Goal: Information Seeking & Learning: Learn about a topic

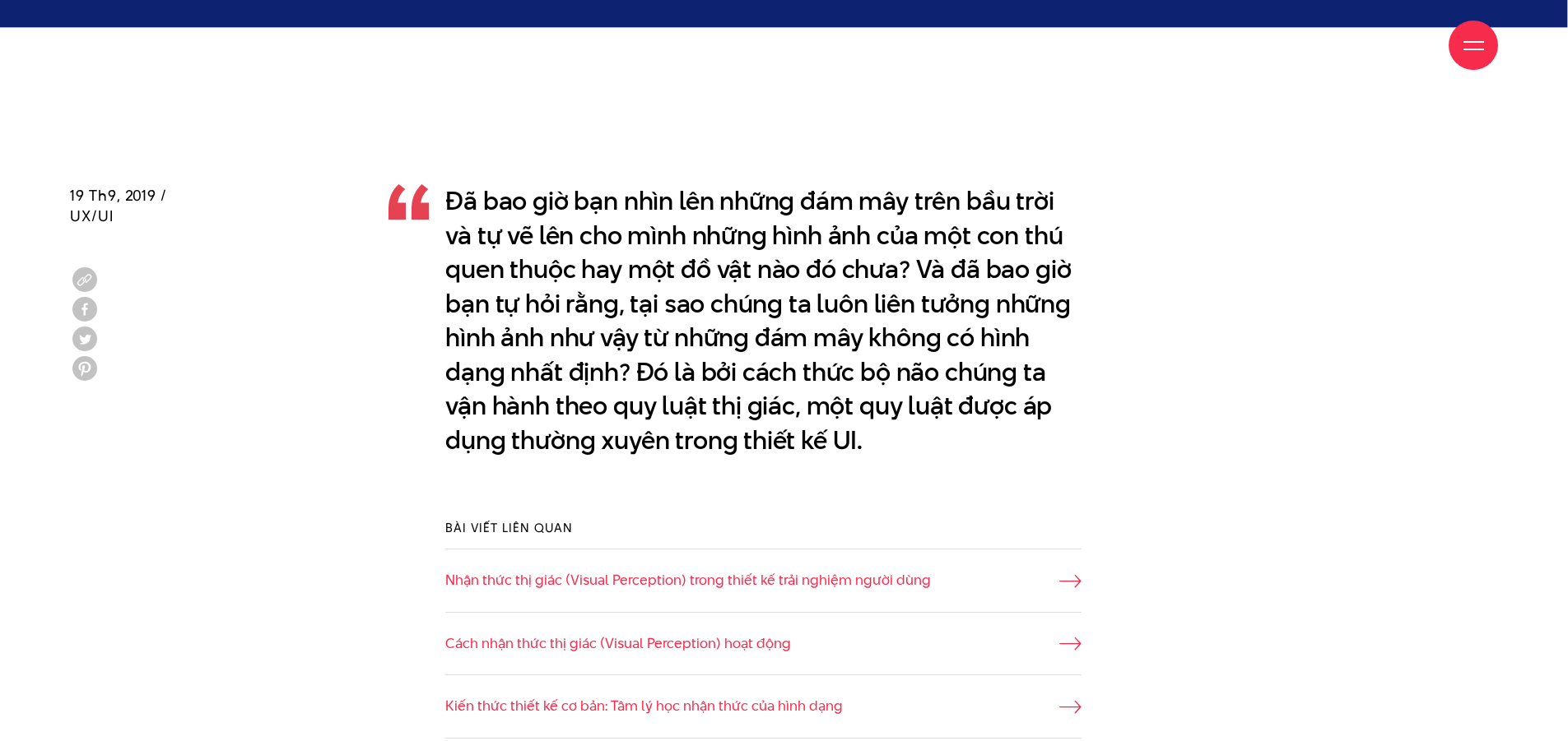
scroll to position [1234, 0]
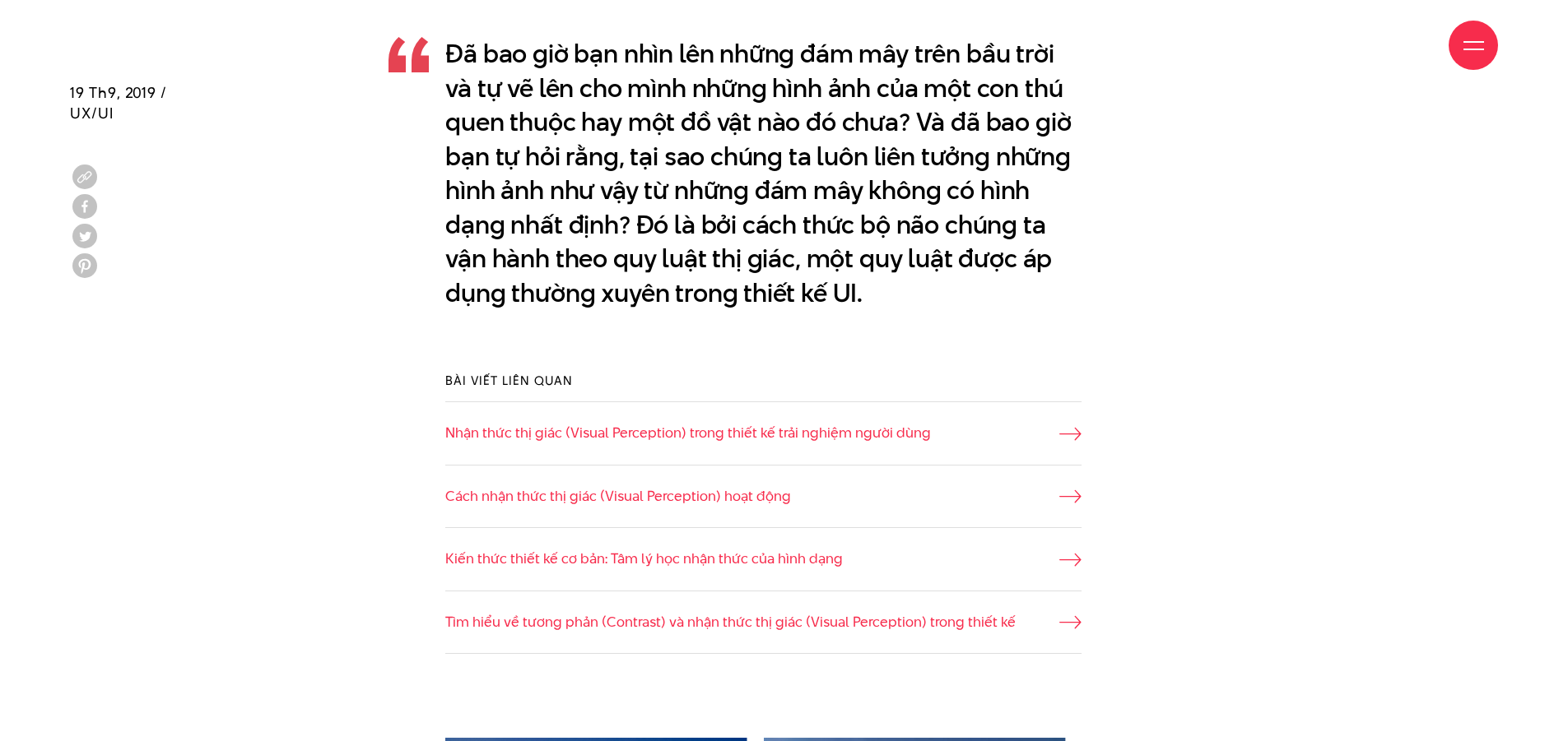
click at [447, 54] on div "Giới thiệu Dự án Dịch vụ Góc nhìn Liên hệ" at bounding box center [784, 45] width 1428 height 90
drag, startPoint x: 455, startPoint y: 59, endPoint x: 894, endPoint y: 301, distance: 501.3
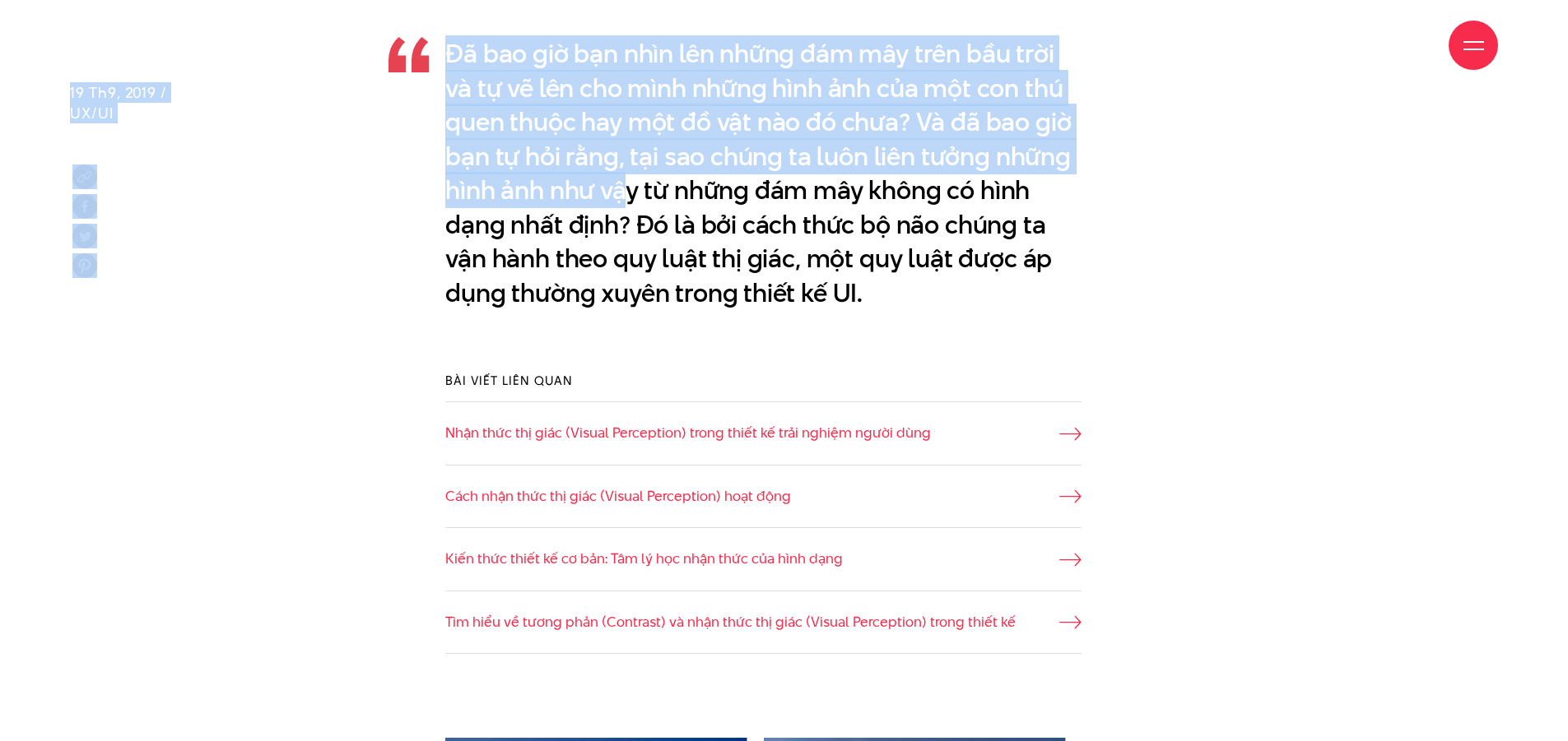
click at [625, 195] on p "Đã bao giờ bạn nhìn lên những đám mây trên bầu trời và tự vẽ lên cho mình những…" at bounding box center [763, 173] width 636 height 273
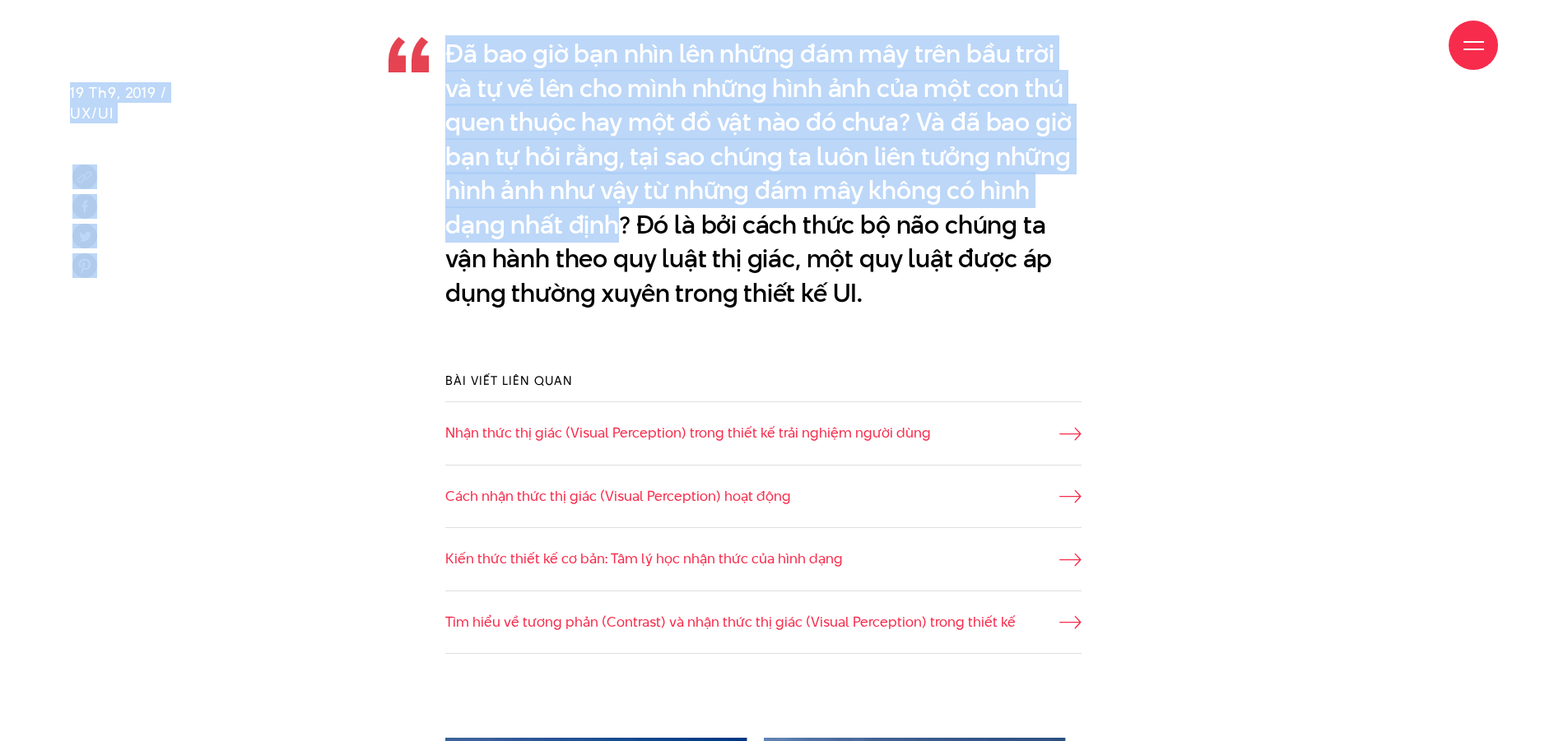
click at [621, 228] on p "Đã bao giờ bạn nhìn lên những đám mây trên bầu trời và tự vẽ lên cho mình những…" at bounding box center [763, 173] width 636 height 273
copy div "Lore ipsum Do si Amet co Adi elit Sedd ei Tempo inc Utla etdol Ma al Enim ad Mi…"
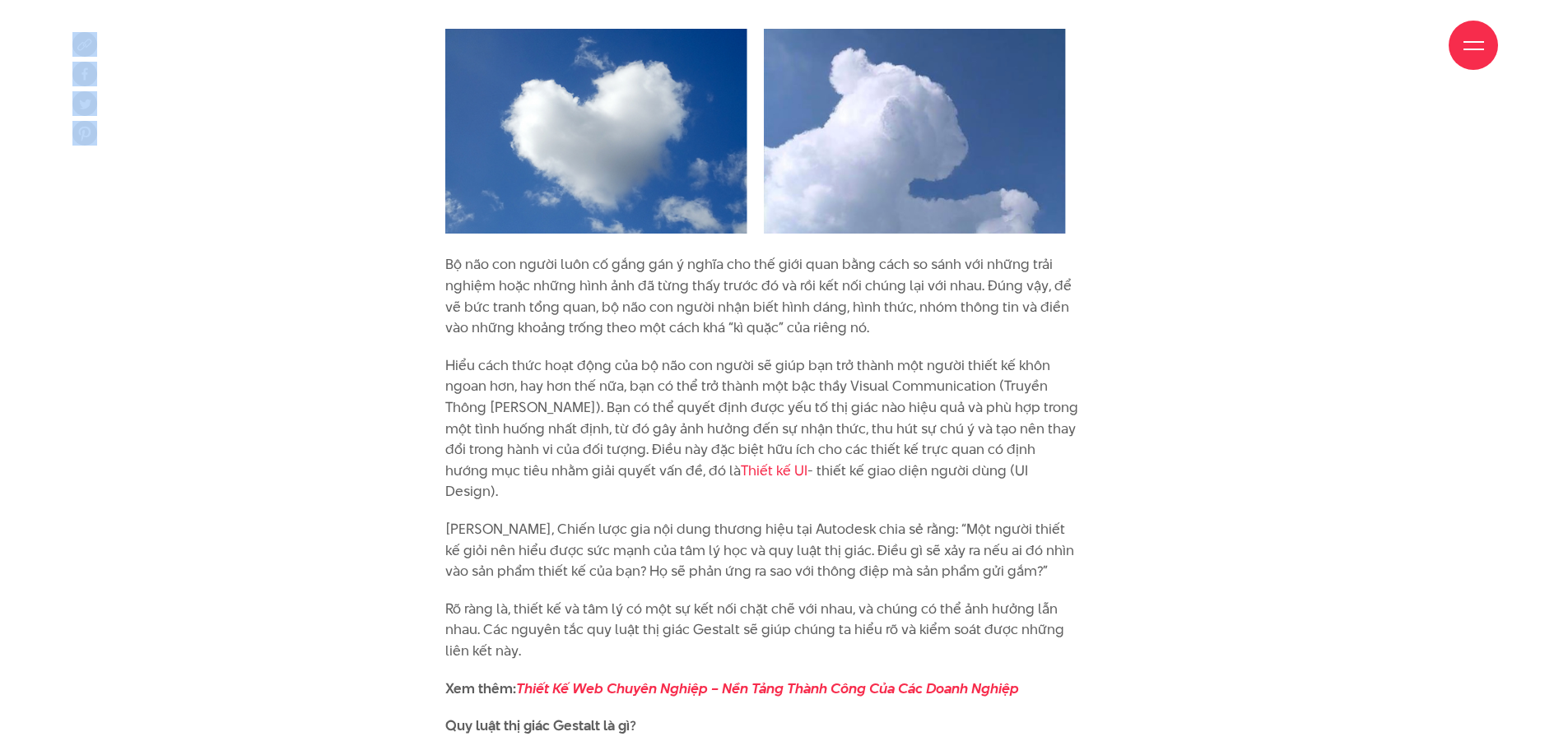
scroll to position [1974, 0]
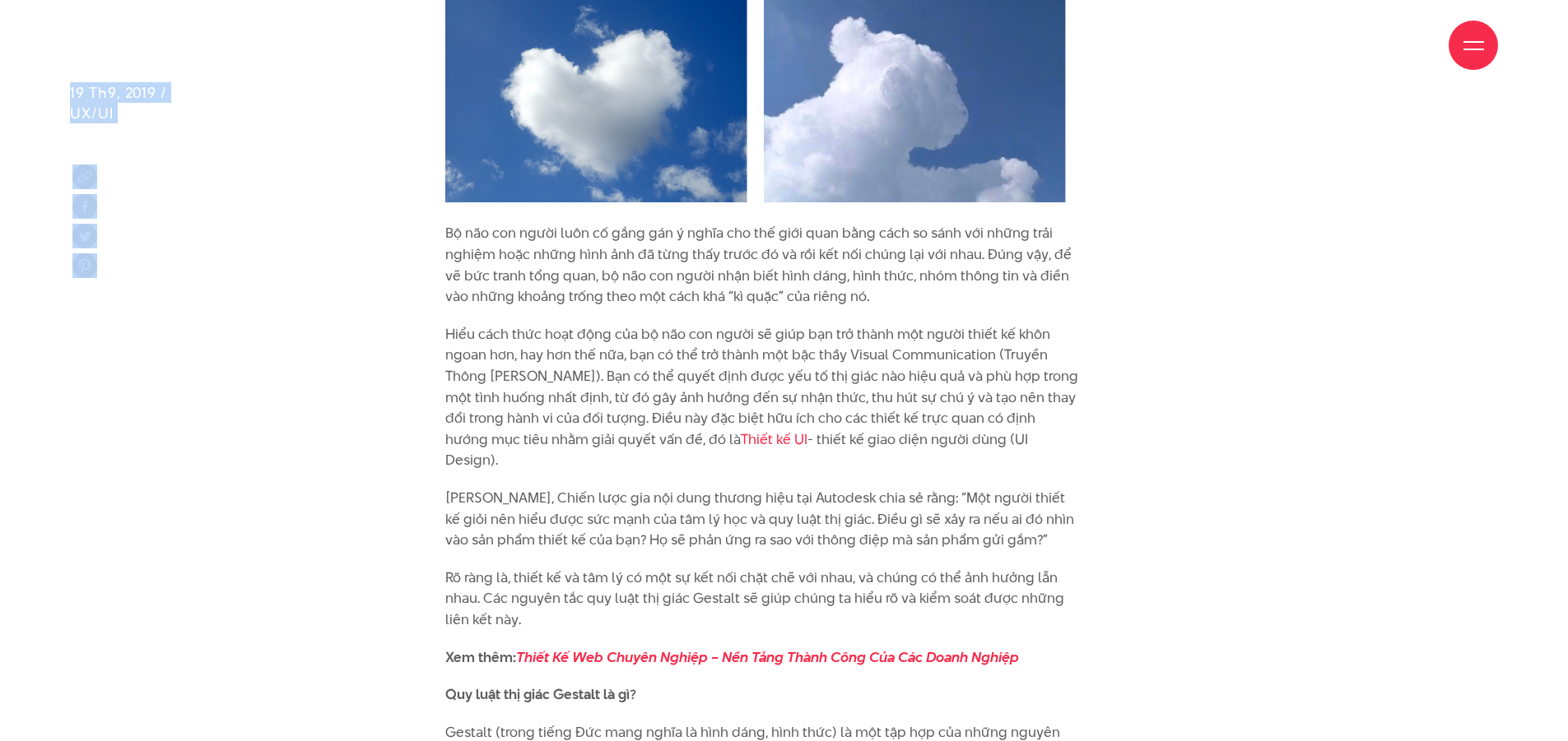
click at [906, 159] on img at bounding box center [763, 99] width 636 height 246
click at [653, 122] on img at bounding box center [763, 99] width 636 height 246
click at [648, 133] on img at bounding box center [763, 99] width 636 height 246
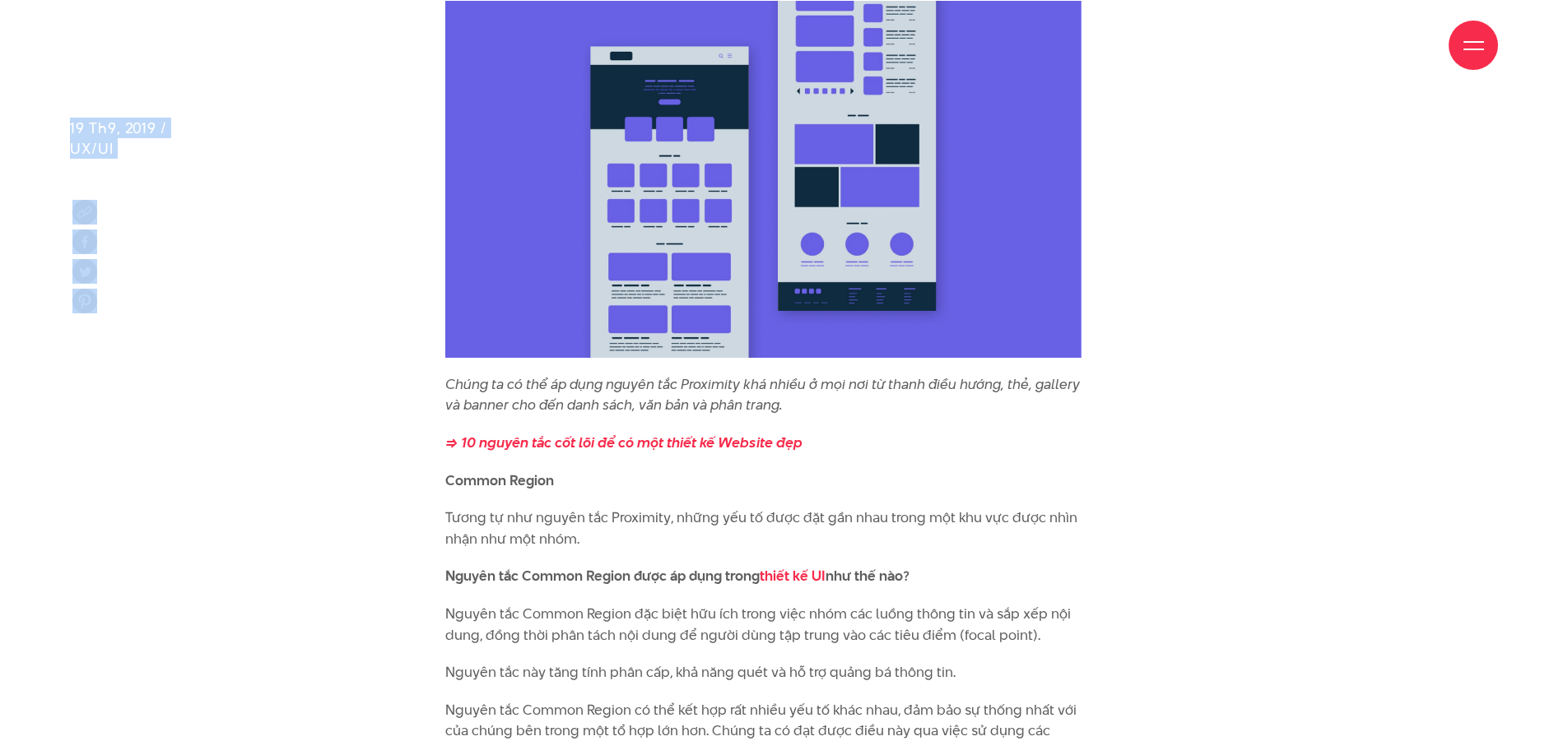
scroll to position [6497, 0]
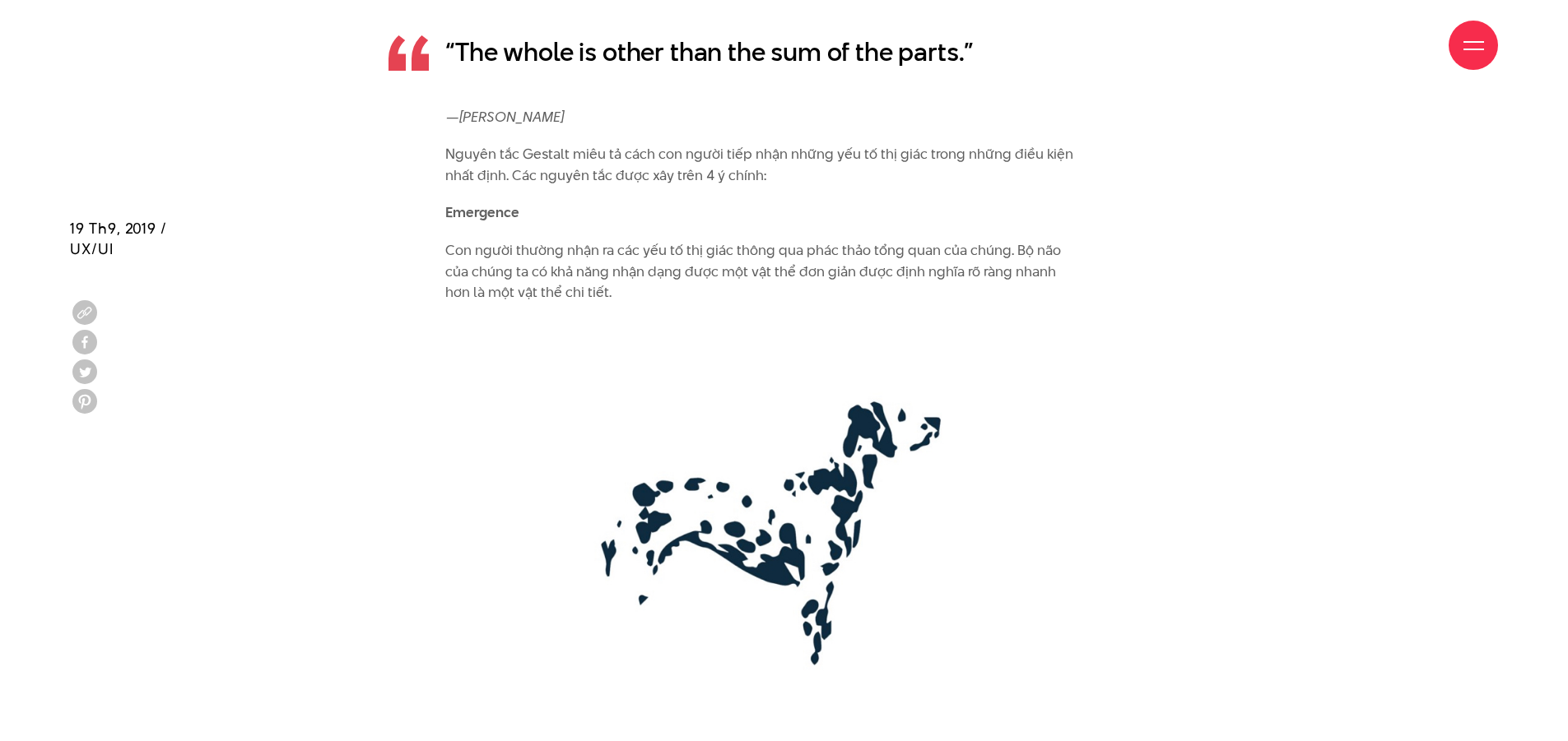
scroll to position [2960, 0]
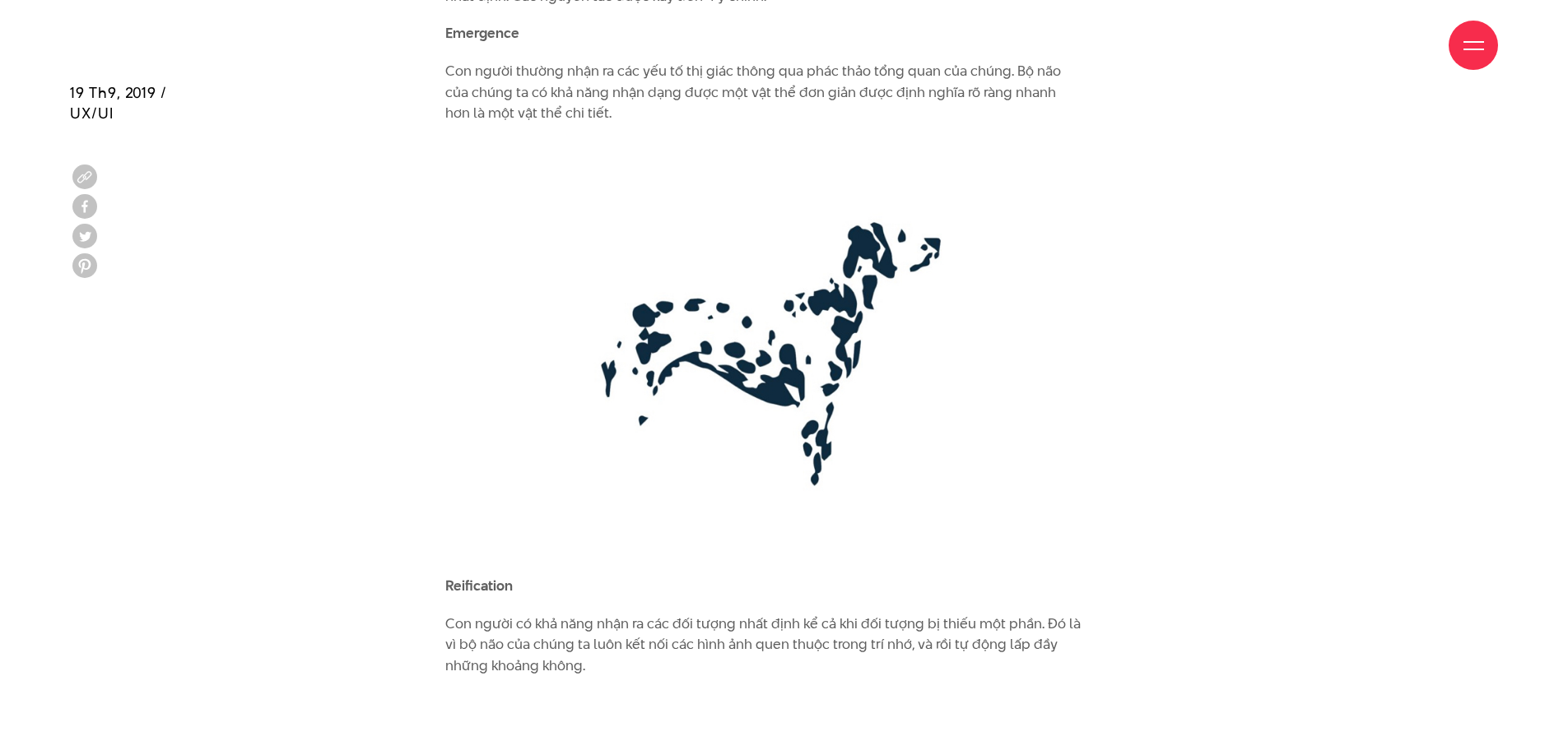
click at [754, 340] on img at bounding box center [763, 350] width 636 height 419
